Goal: Information Seeking & Learning: Learn about a topic

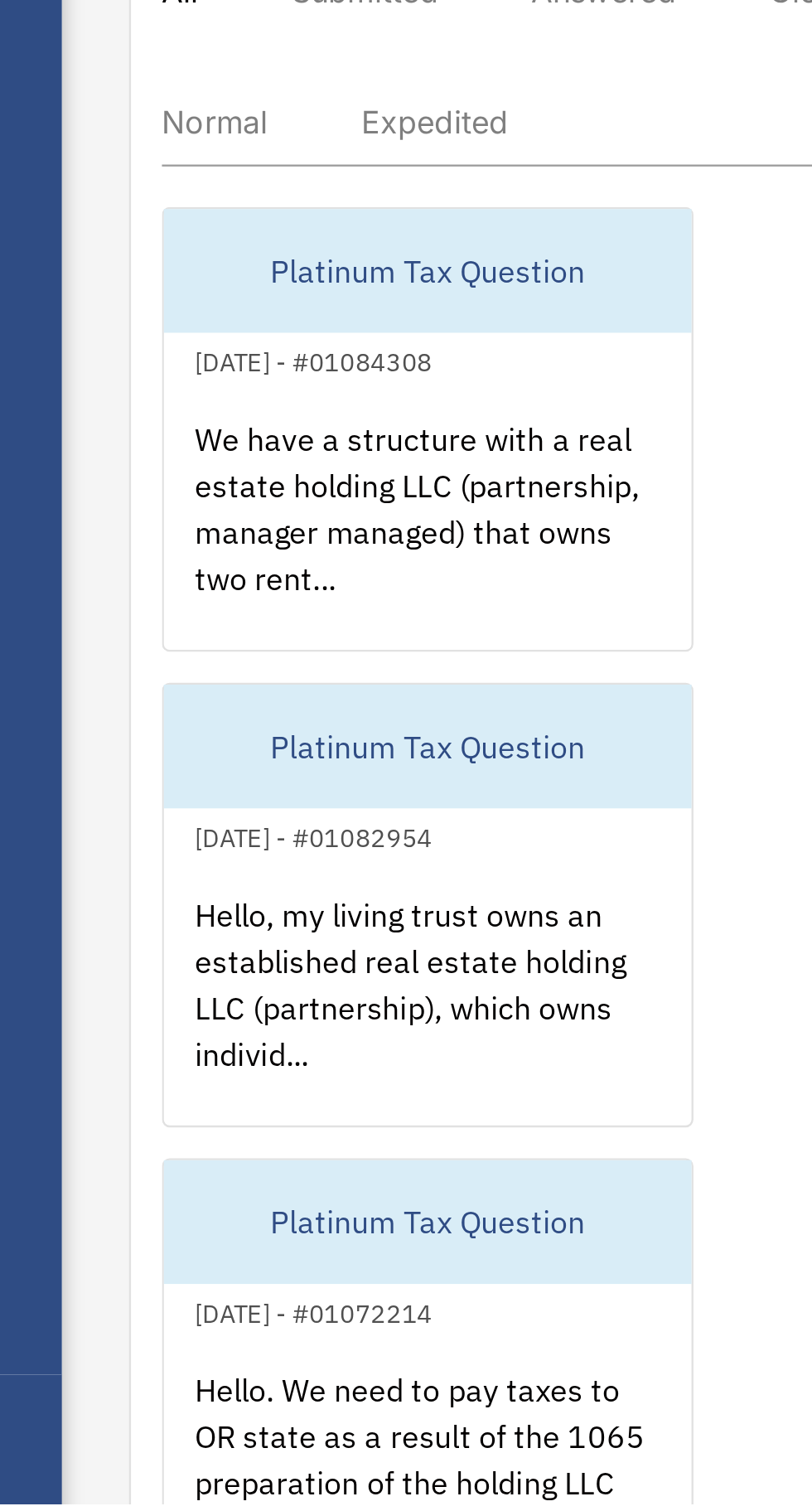
scroll to position [317, 0]
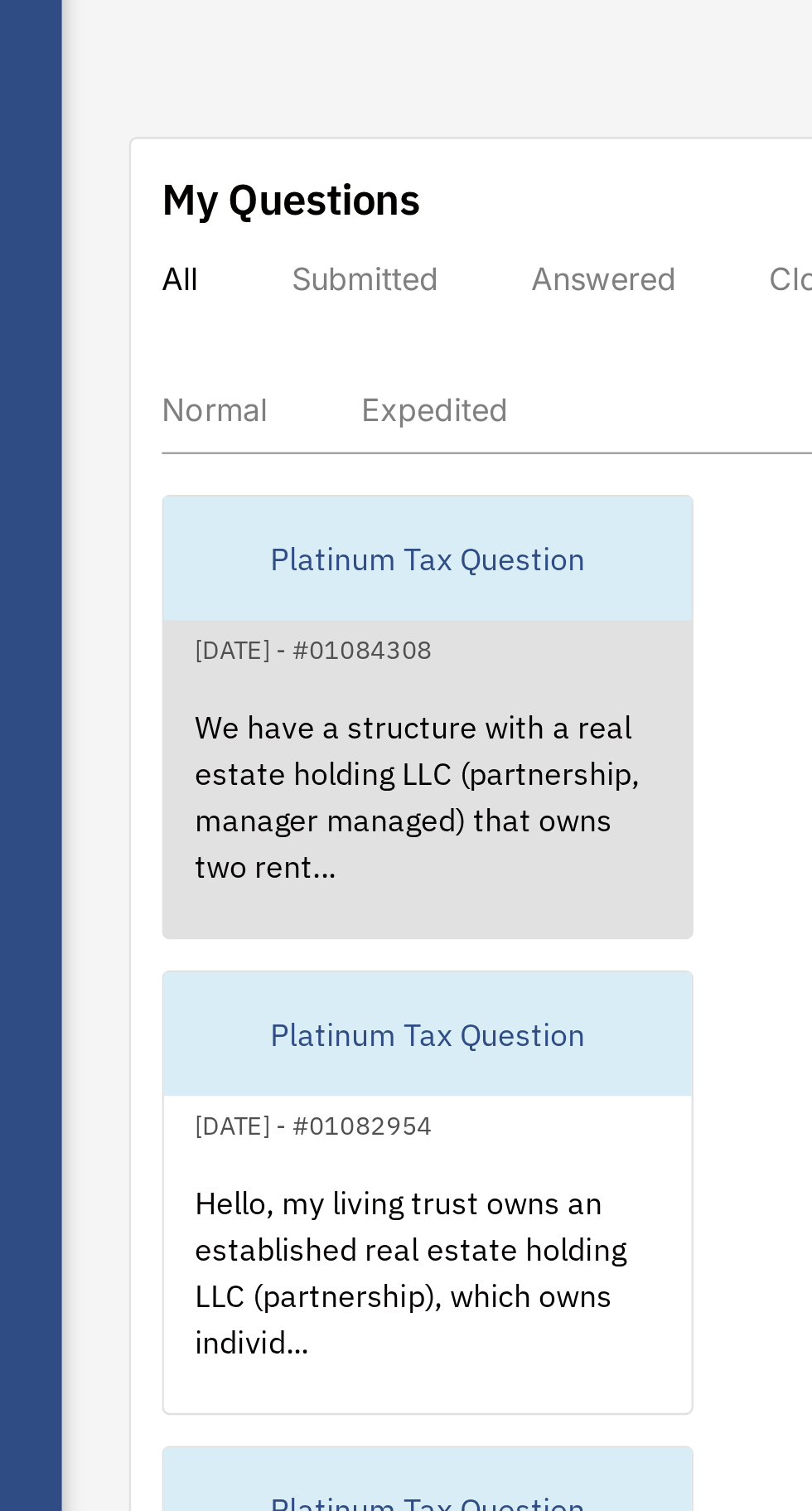
click at [412, 1047] on div "We have a structure with a real estate holding LLC (partnership, manager manage…" at bounding box center [364, 1089] width 227 height 129
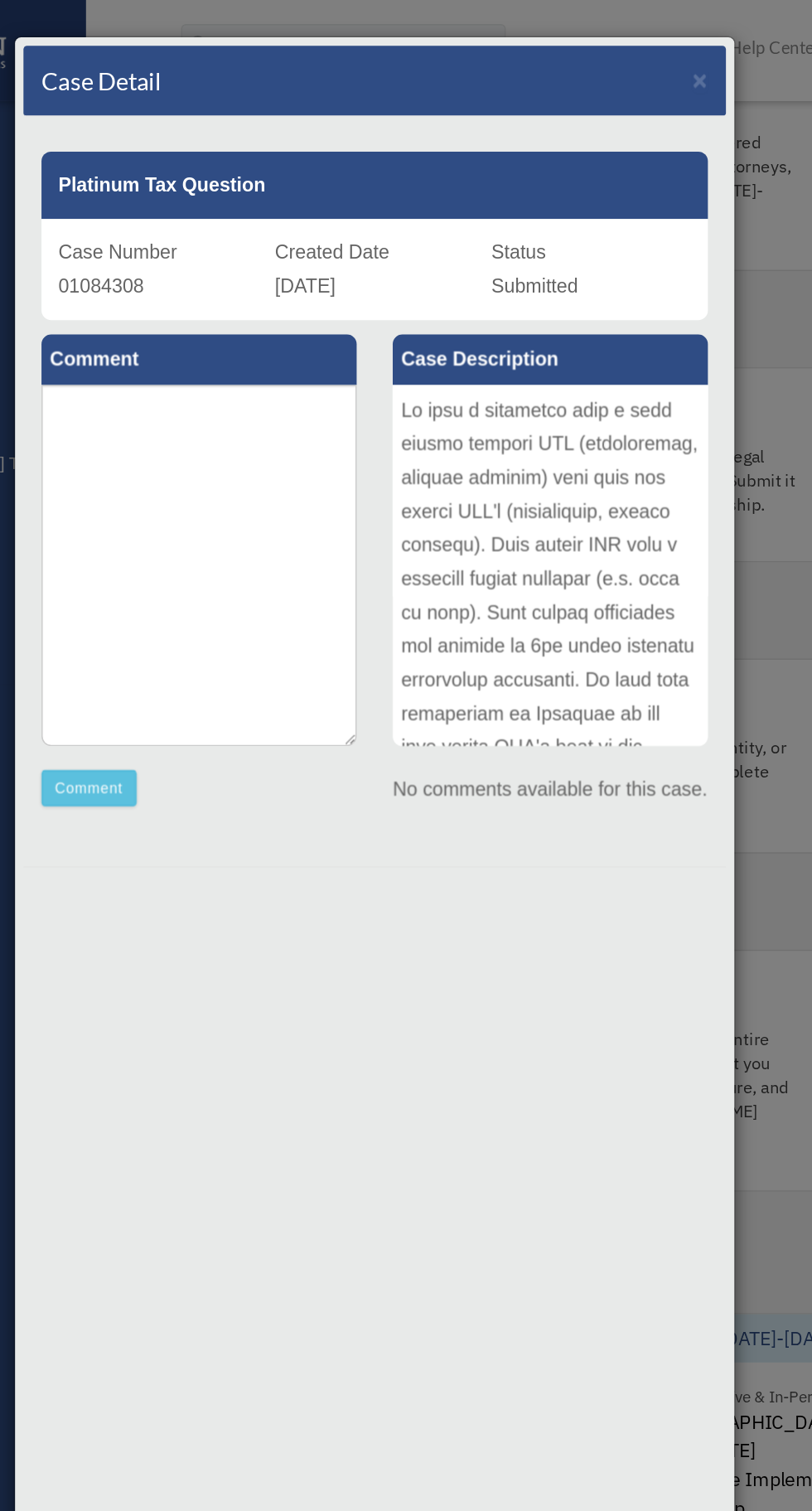
scroll to position [198, 0]
click at [631, 54] on span "×" at bounding box center [630, 55] width 11 height 19
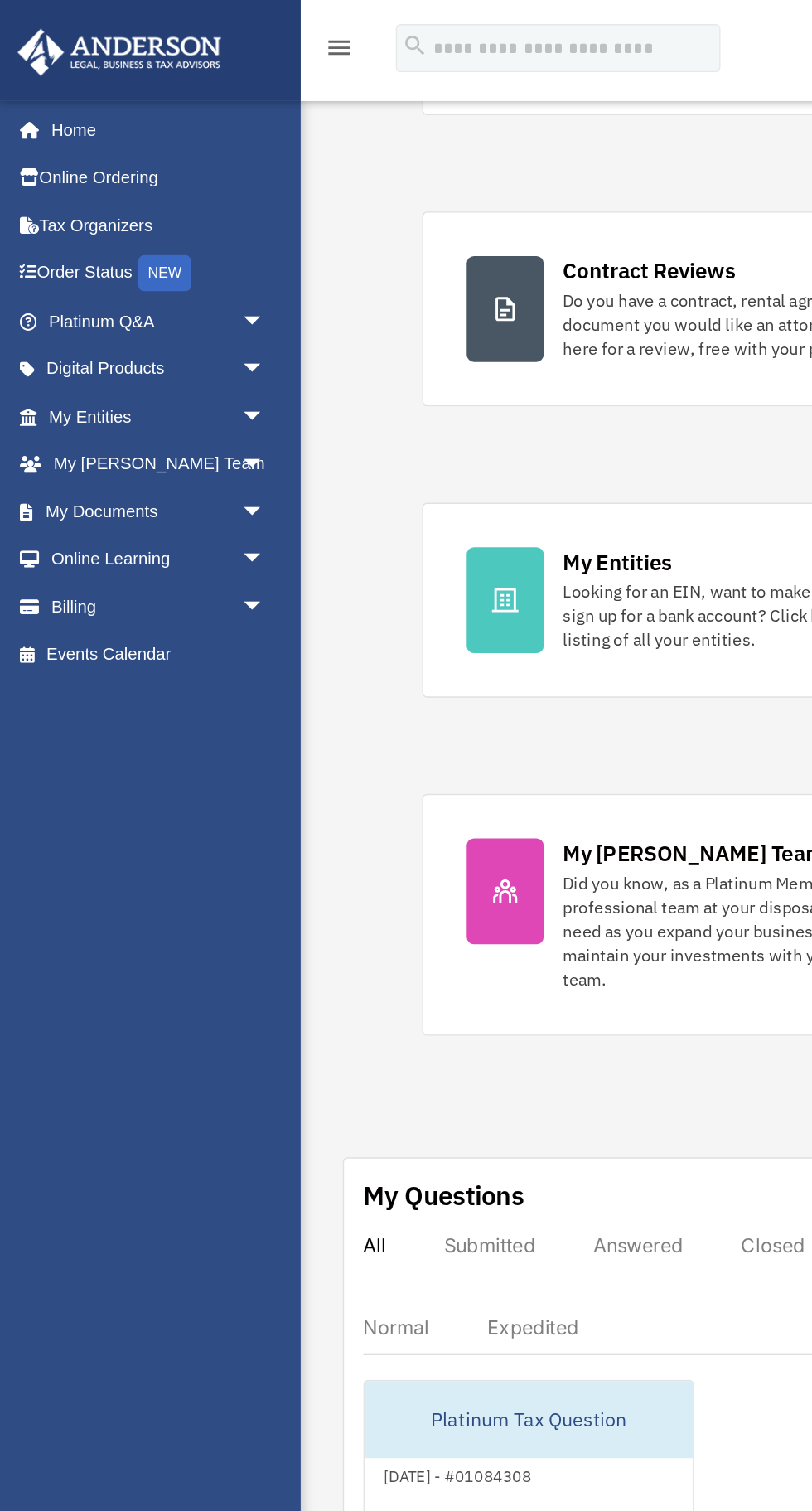
scroll to position [305, 0]
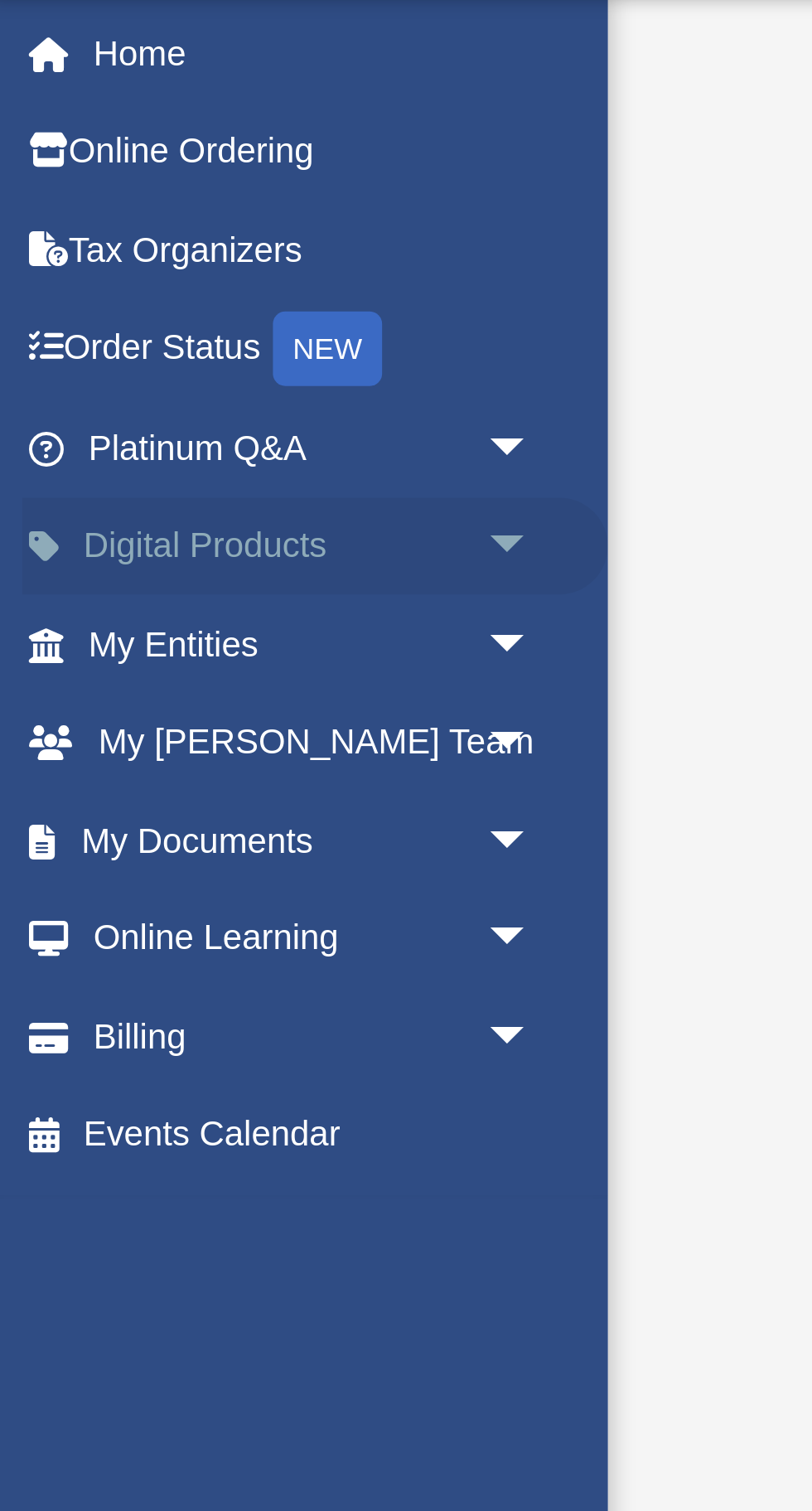
click at [170, 251] on span "arrow_drop_down" at bounding box center [182, 255] width 33 height 34
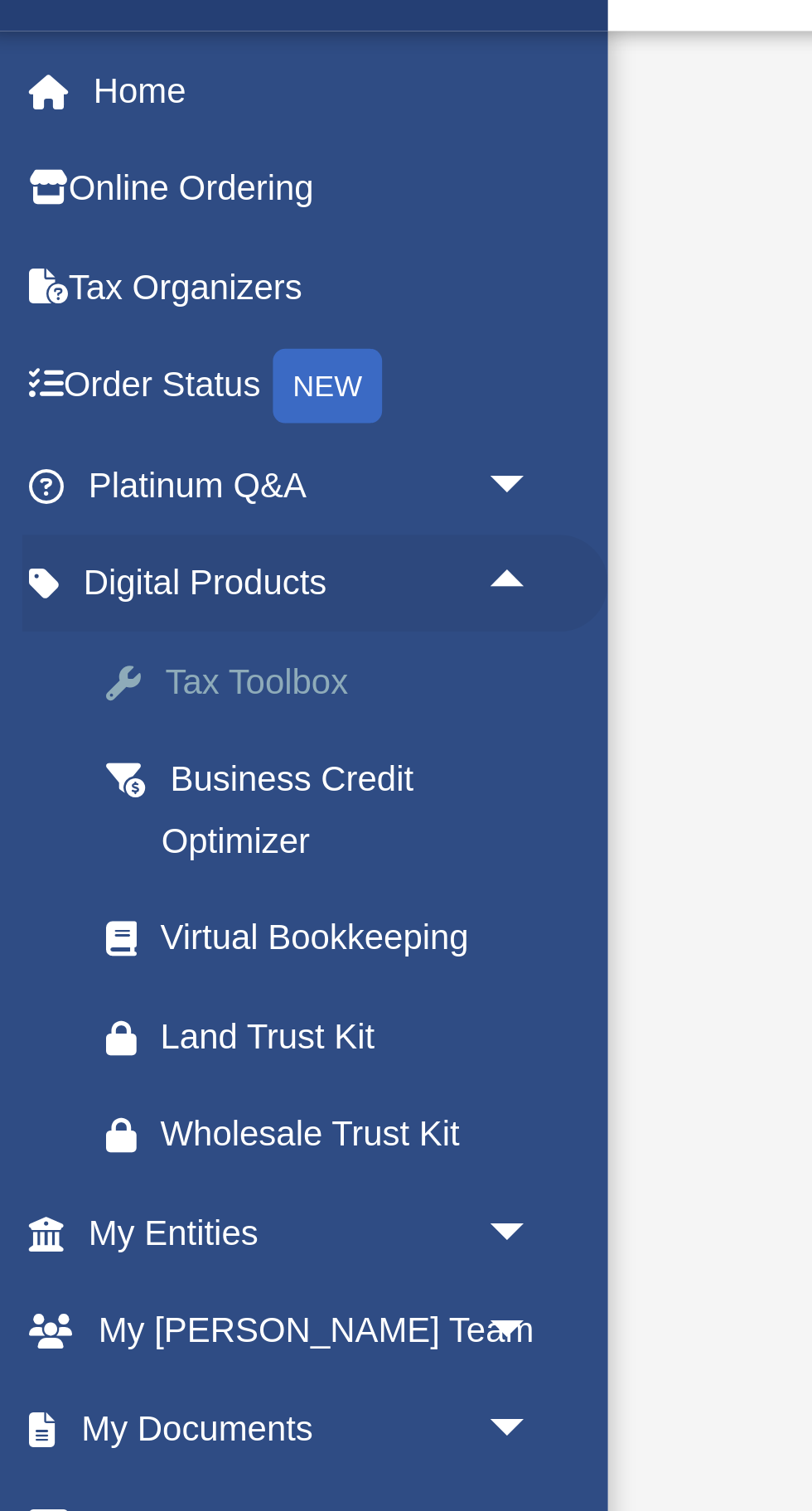
click at [92, 275] on link "Tax Toolbox" at bounding box center [115, 286] width 184 height 33
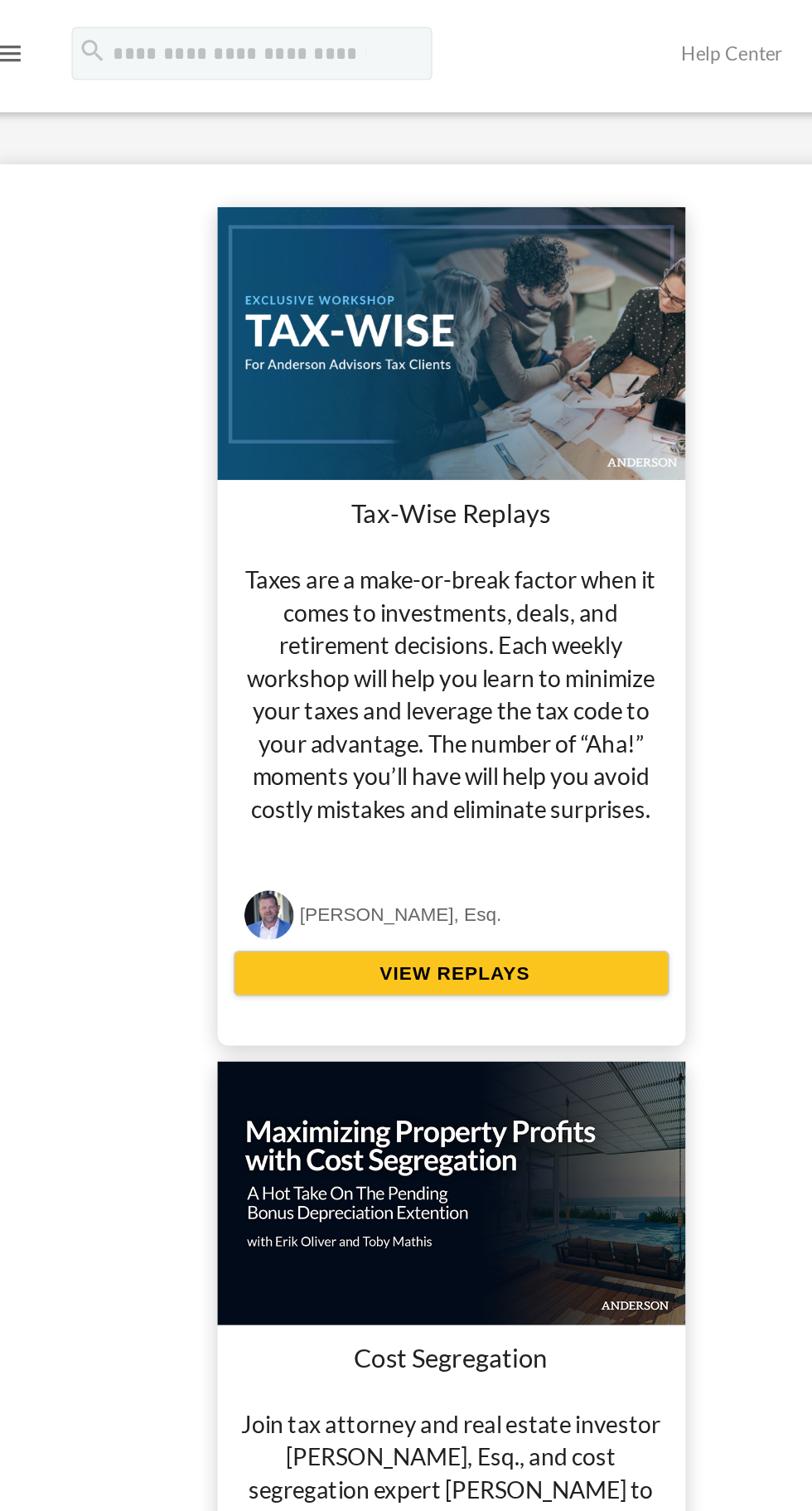
scroll to position [2890, 0]
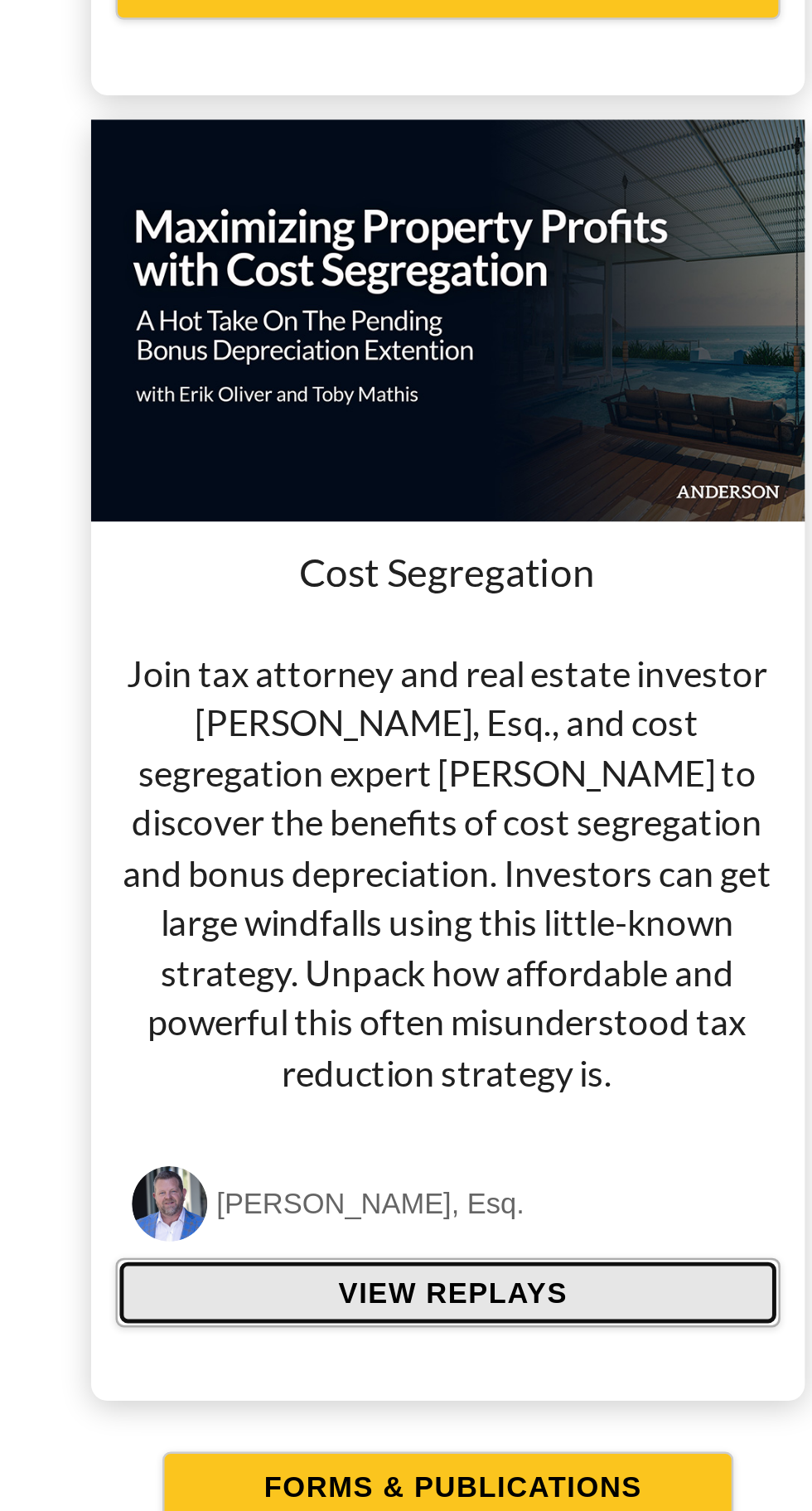
click at [550, 1134] on span "VIEW REPLAYS" at bounding box center [507, 1135] width 97 height 17
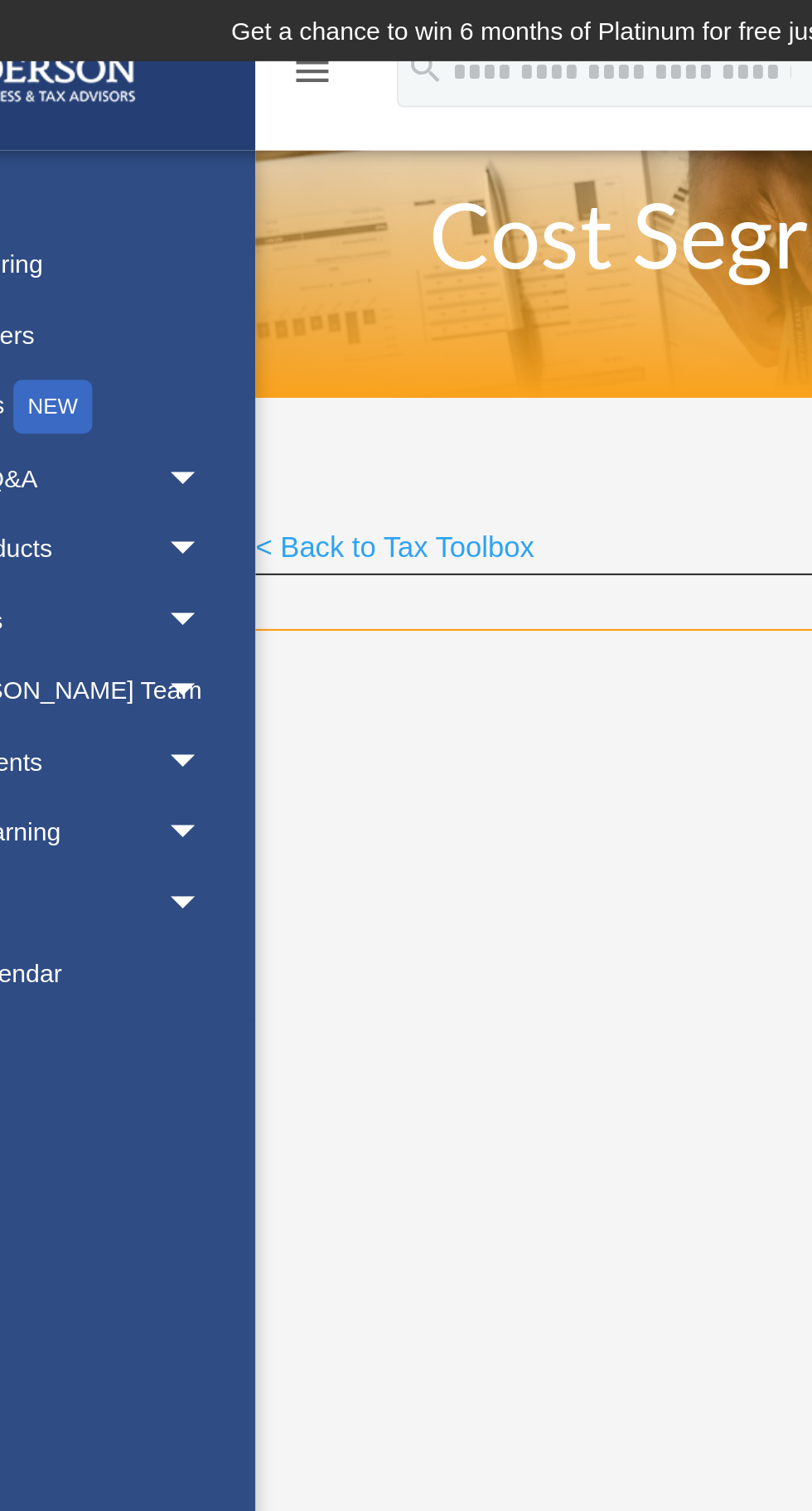
click at [316, 256] on link "< Back to Tax Toolbox" at bounding box center [272, 258] width 129 height 22
